Goal: Information Seeking & Learning: Learn about a topic

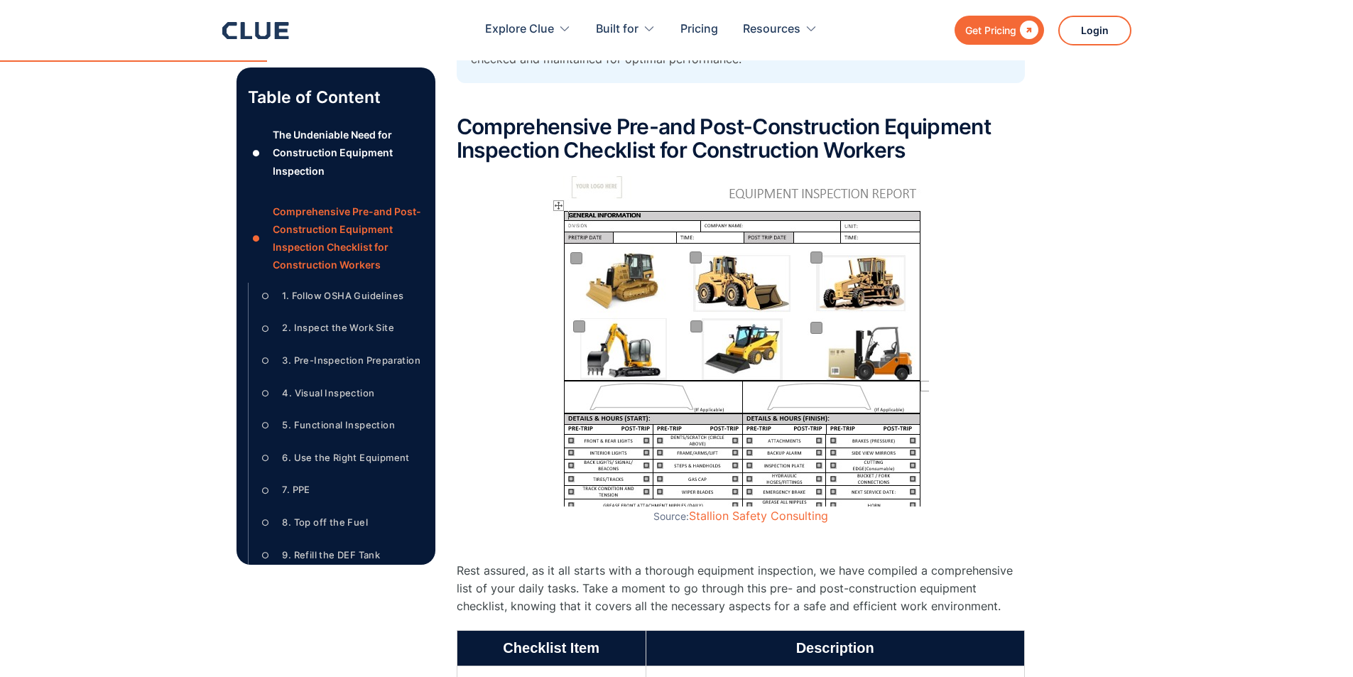
scroll to position [1065, 0]
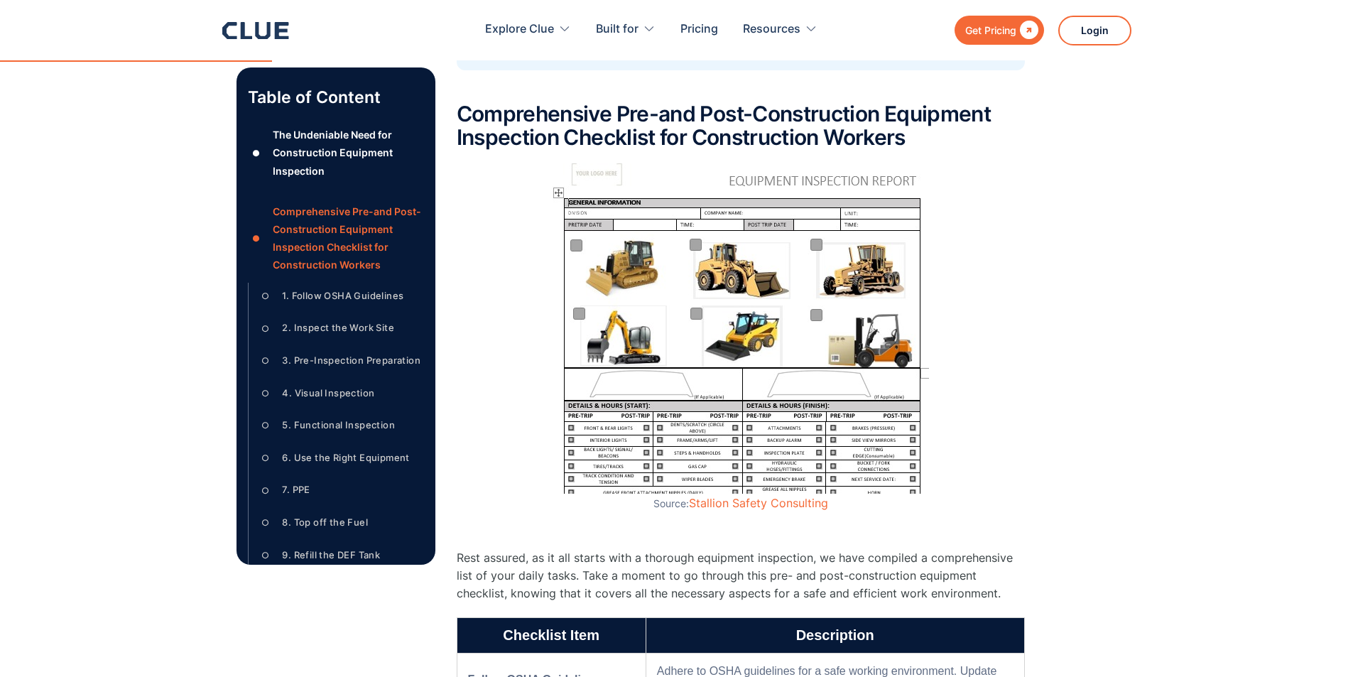
click at [758, 372] on img at bounding box center [740, 328] width 377 height 330
click at [768, 358] on img at bounding box center [740, 328] width 377 height 330
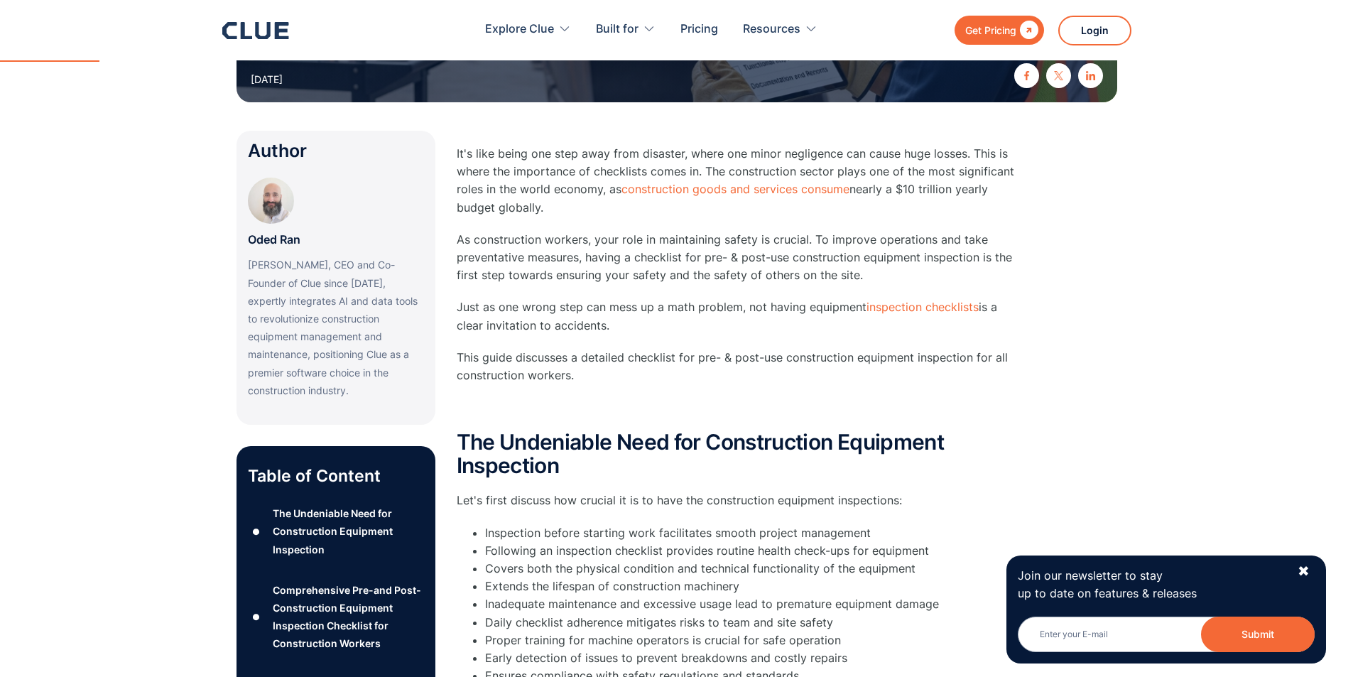
scroll to position [213, 0]
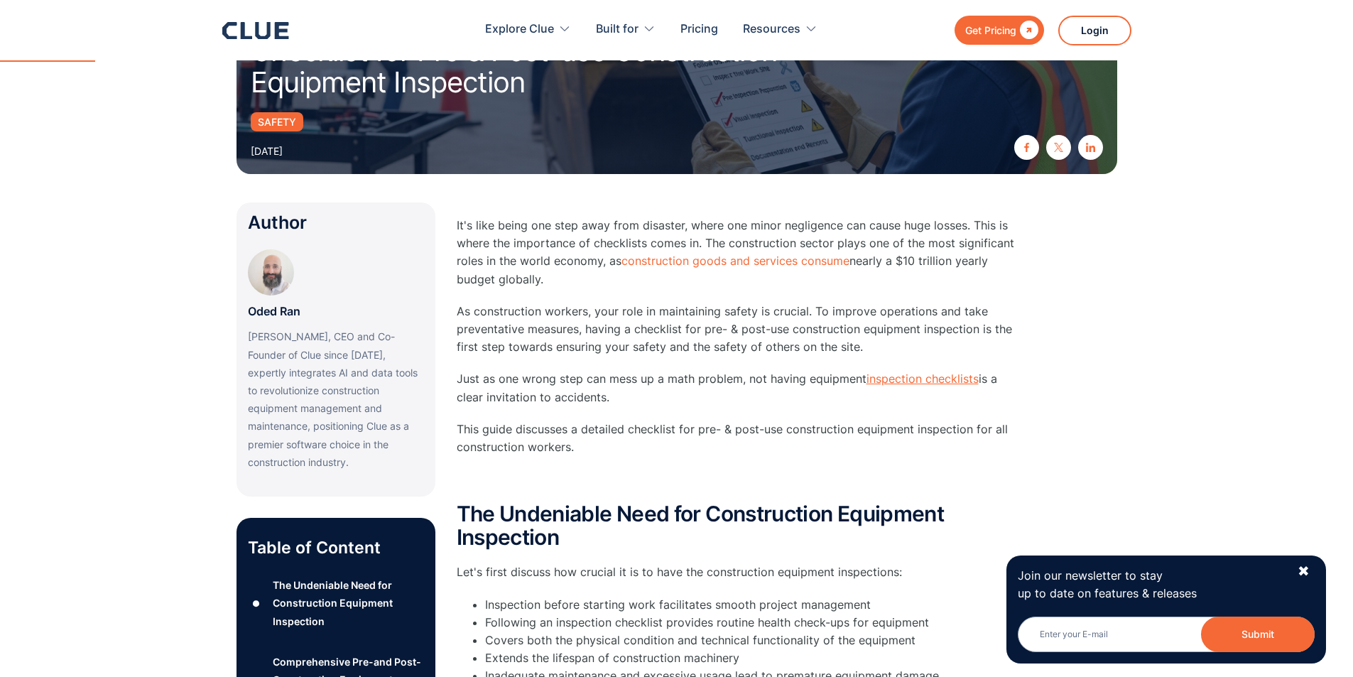
click at [913, 383] on link "inspection checklists" at bounding box center [922, 378] width 112 height 14
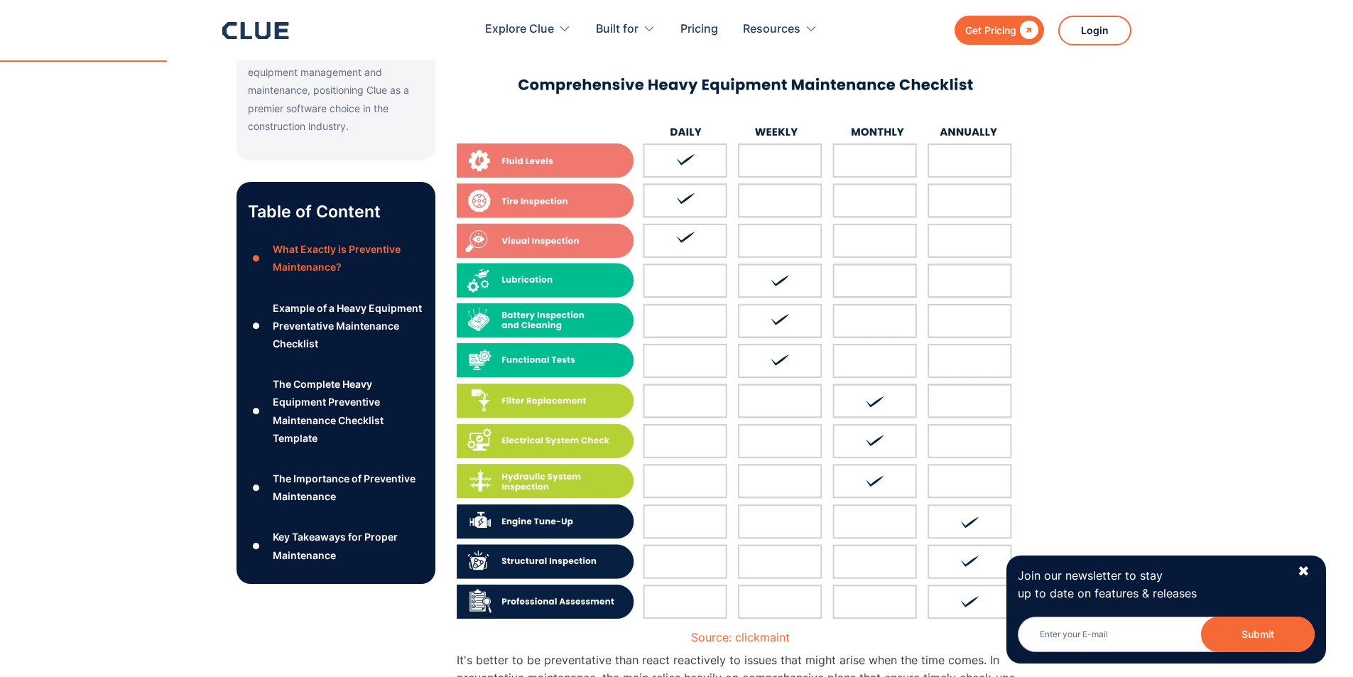
scroll to position [497, 0]
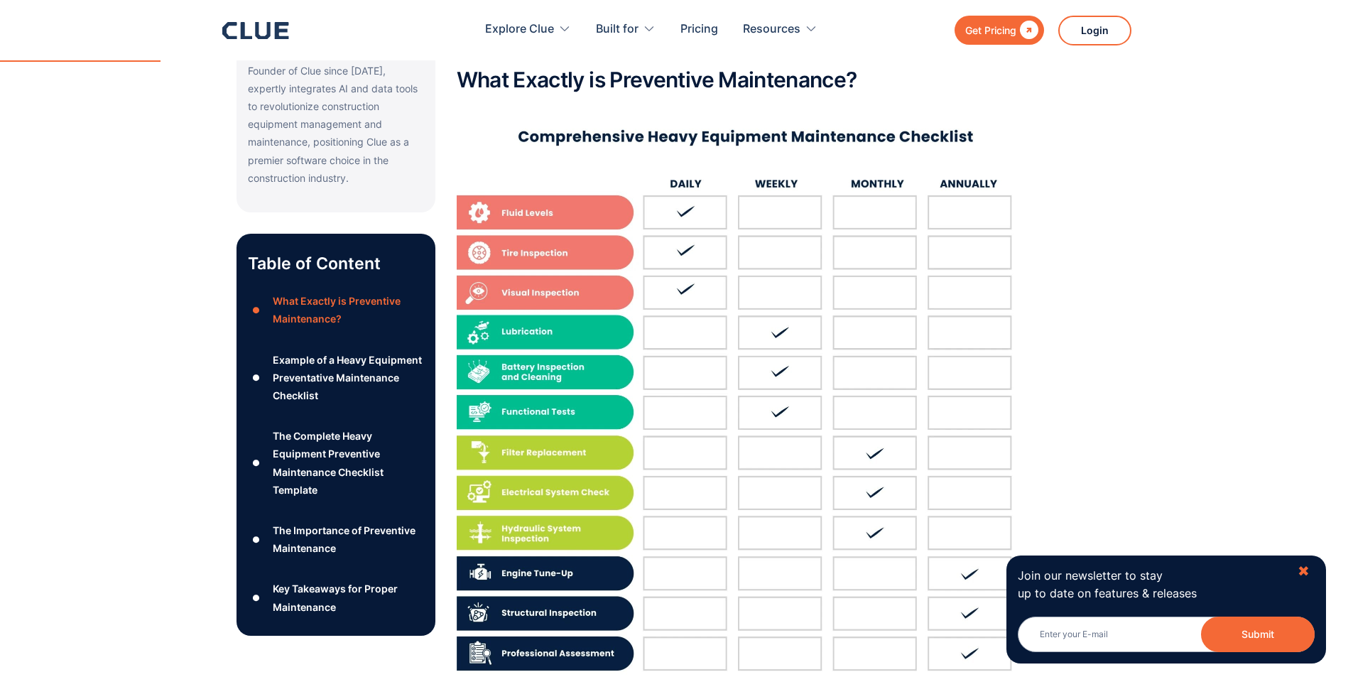
click at [1305, 568] on div "✖" at bounding box center [1303, 571] width 12 height 18
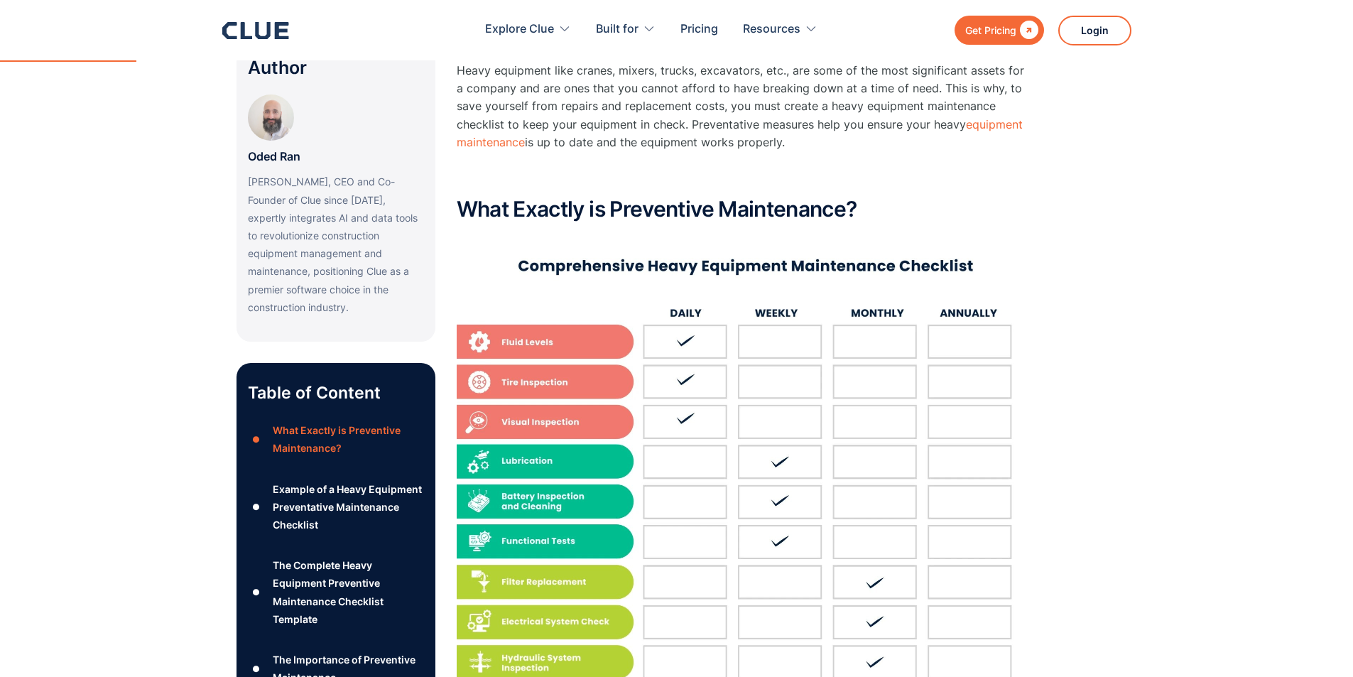
scroll to position [284, 0]
